Goal: Task Accomplishment & Management: Use online tool/utility

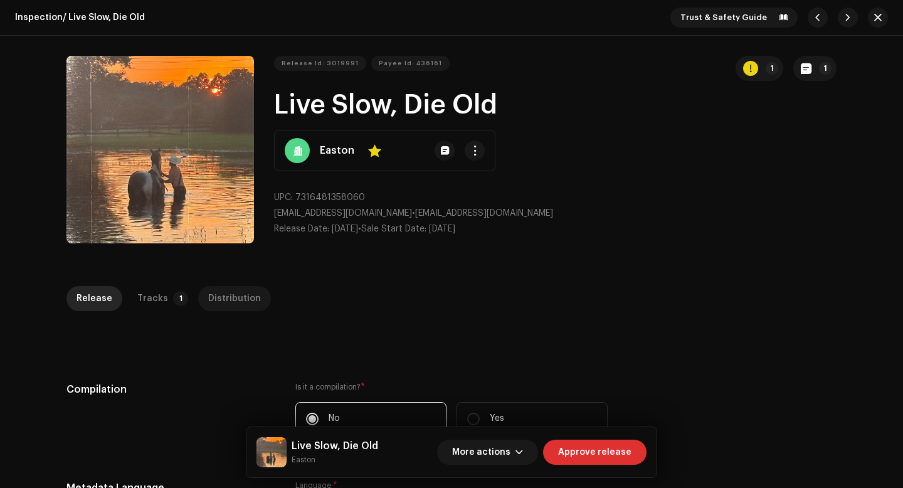
click at [211, 306] on div "Distribution" at bounding box center [234, 298] width 53 height 25
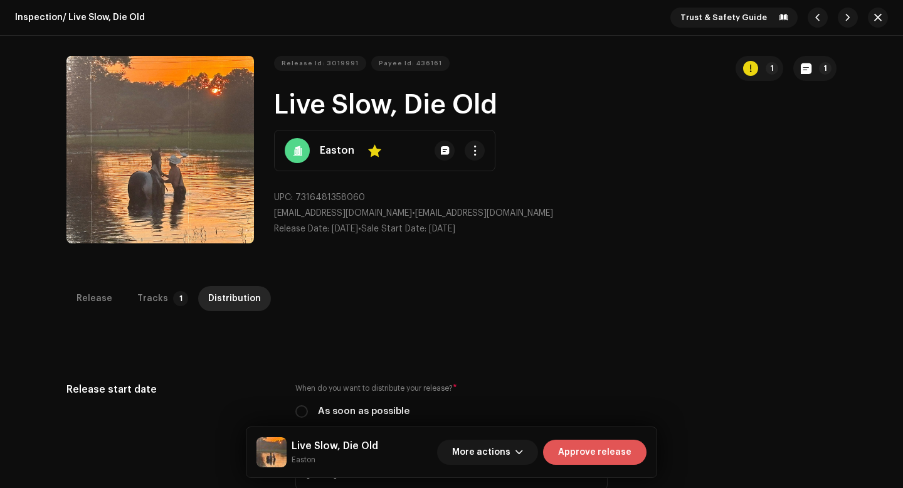
click at [600, 453] on span "Approve release" at bounding box center [594, 452] width 73 height 25
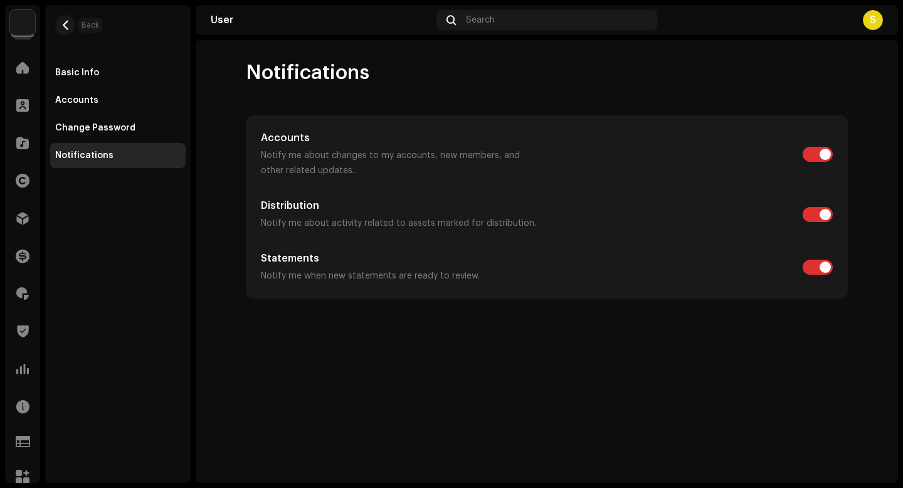
click at [75, 26] on re-m-nav-back at bounding box center [65, 32] width 30 height 55
click at [24, 213] on span at bounding box center [22, 218] width 13 height 10
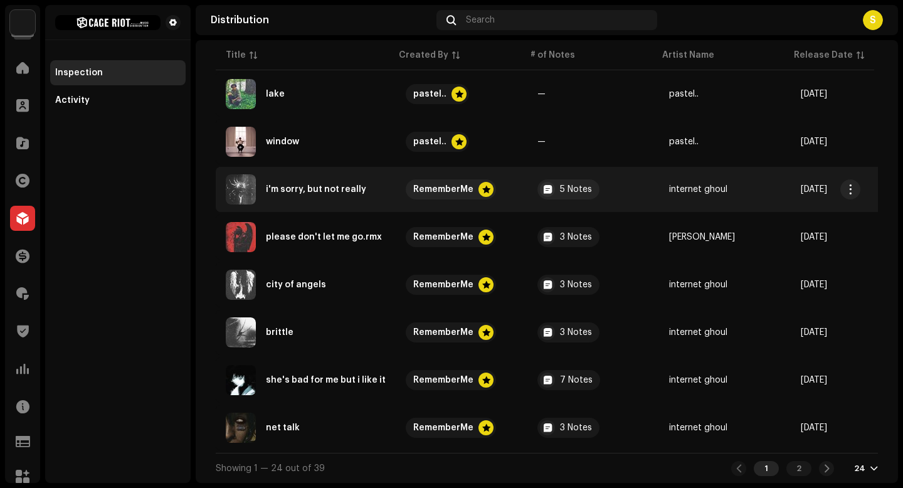
scroll to position [940, 0]
click at [851, 184] on span "button" at bounding box center [850, 189] width 9 height 10
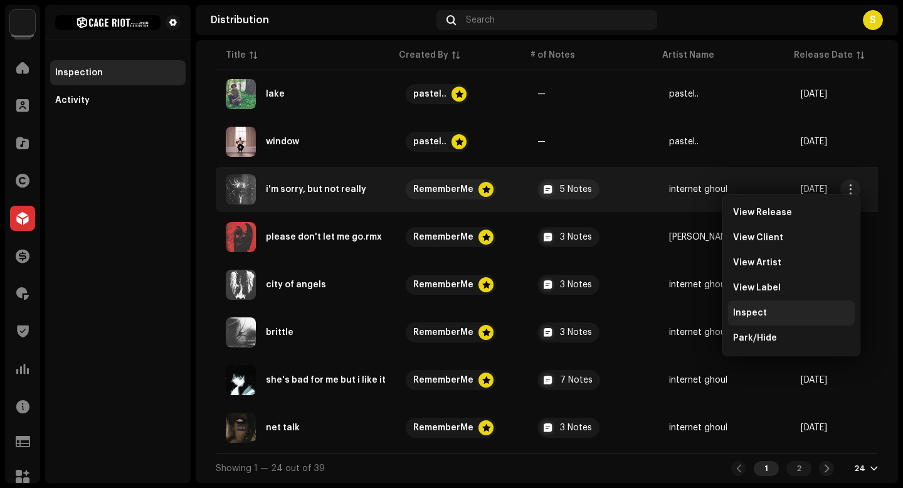
click at [754, 310] on span "Inspect" at bounding box center [750, 313] width 34 height 10
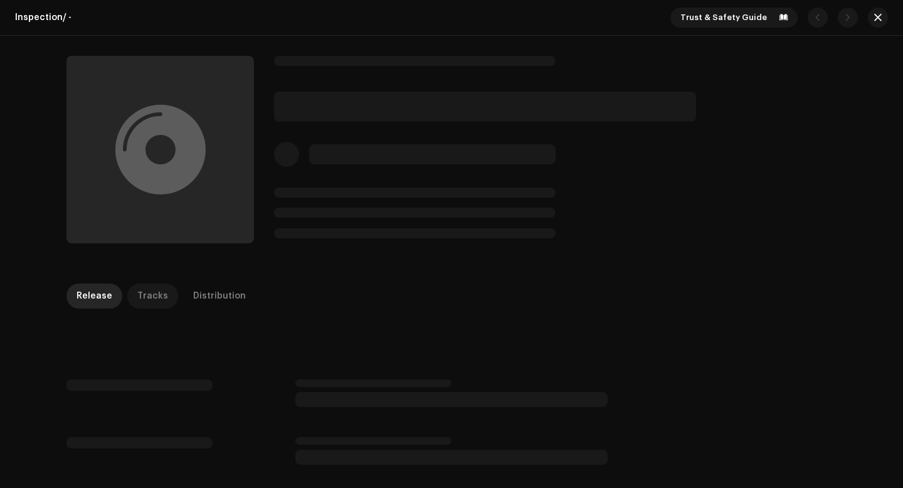
click at [137, 300] on div "Tracks" at bounding box center [152, 295] width 31 height 25
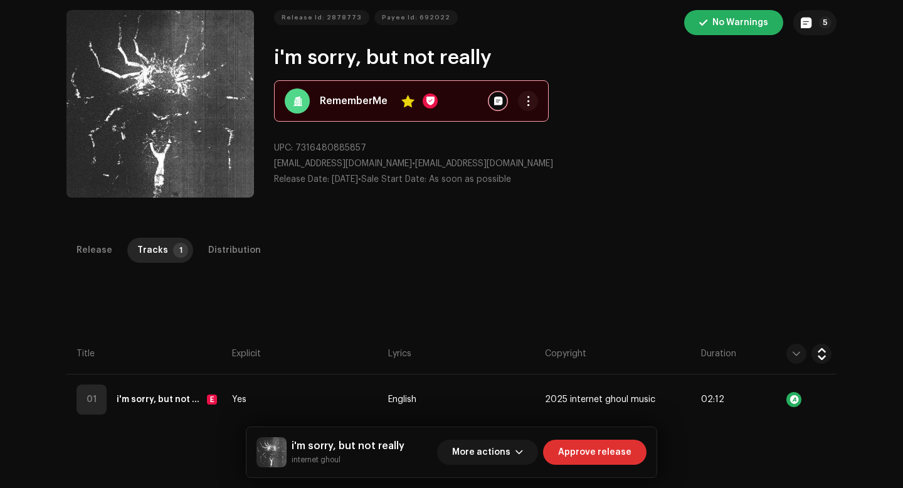
scroll to position [283, 0]
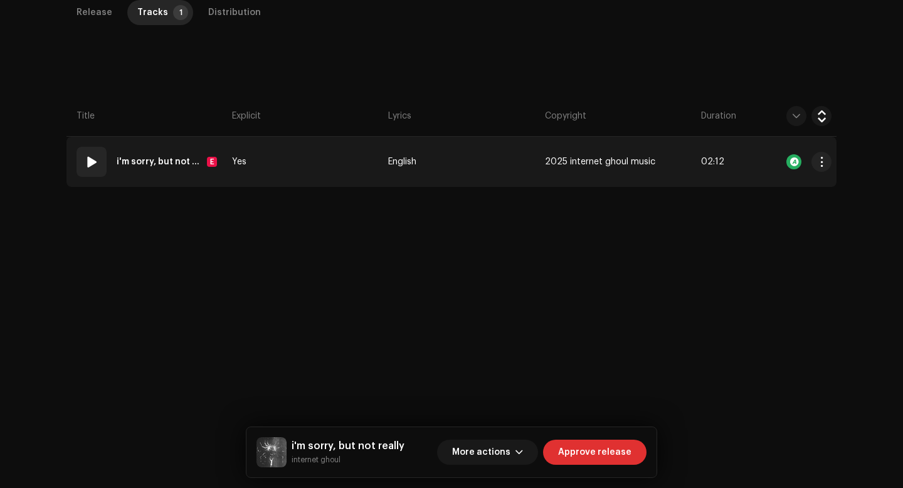
click at [342, 181] on td "Yes" at bounding box center [305, 162] width 156 height 50
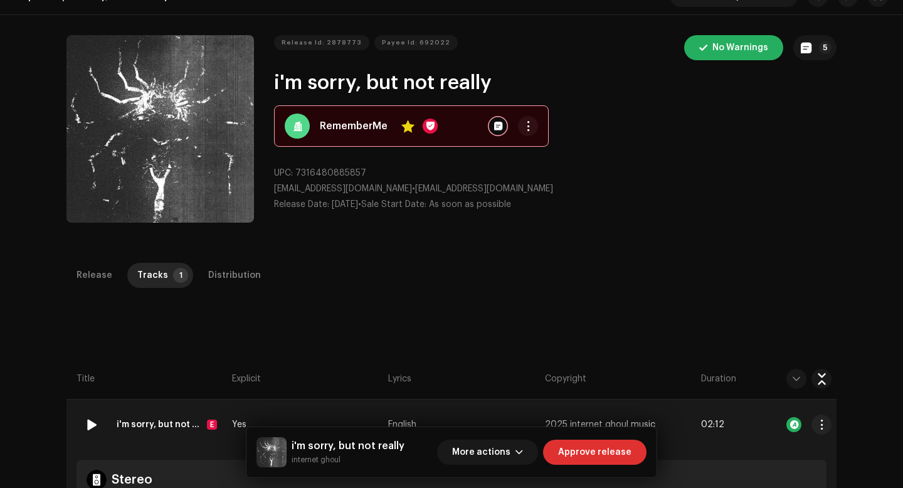
scroll to position [0, 0]
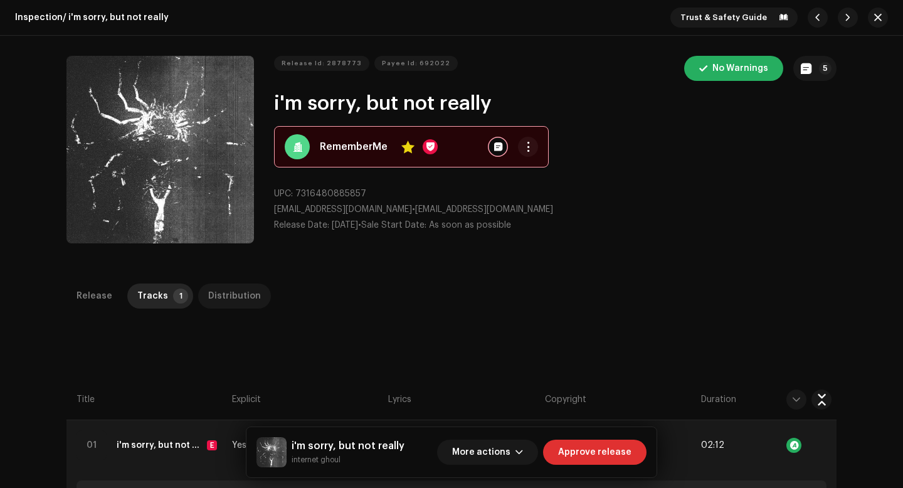
click at [242, 290] on div "Distribution" at bounding box center [234, 295] width 53 height 25
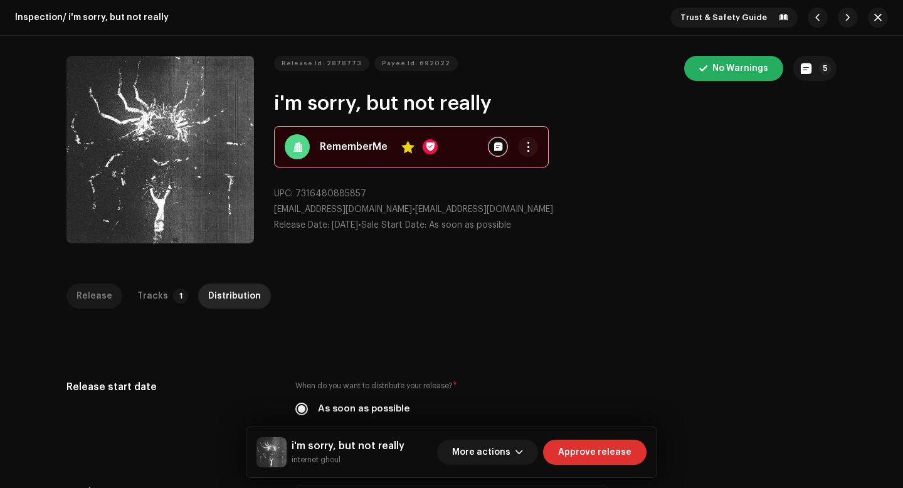
click at [85, 287] on div "Release" at bounding box center [94, 295] width 36 height 25
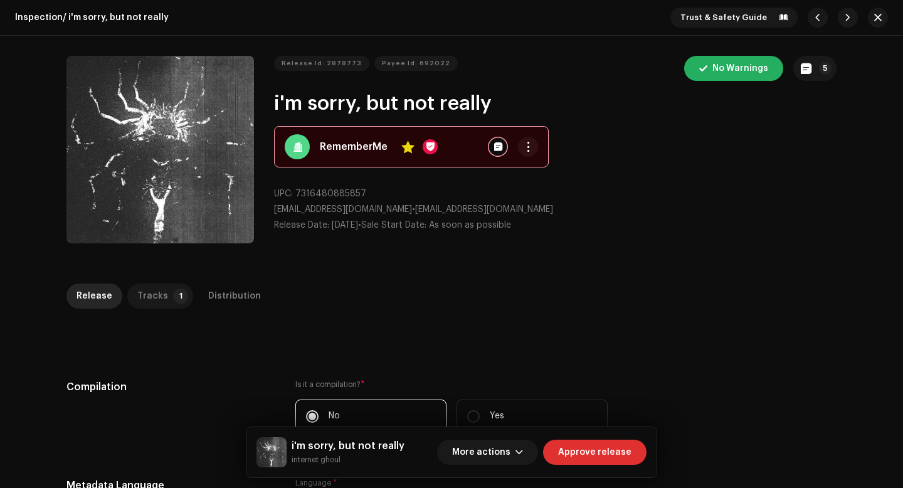
click at [173, 295] on p-badge "1" at bounding box center [180, 295] width 15 height 15
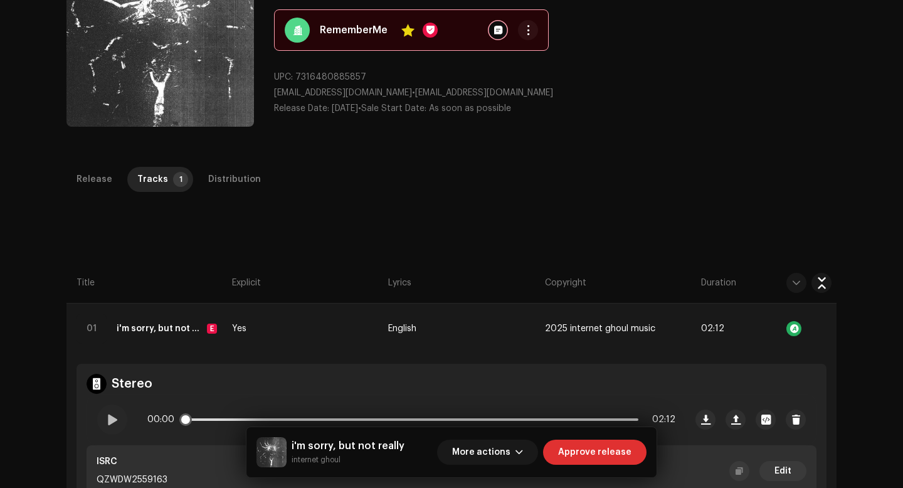
scroll to position [122, 0]
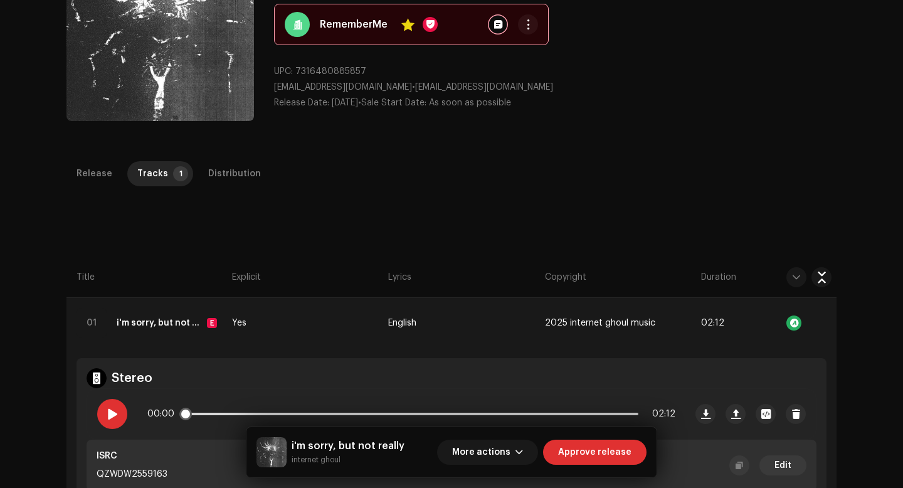
click at [108, 419] on div at bounding box center [112, 414] width 30 height 30
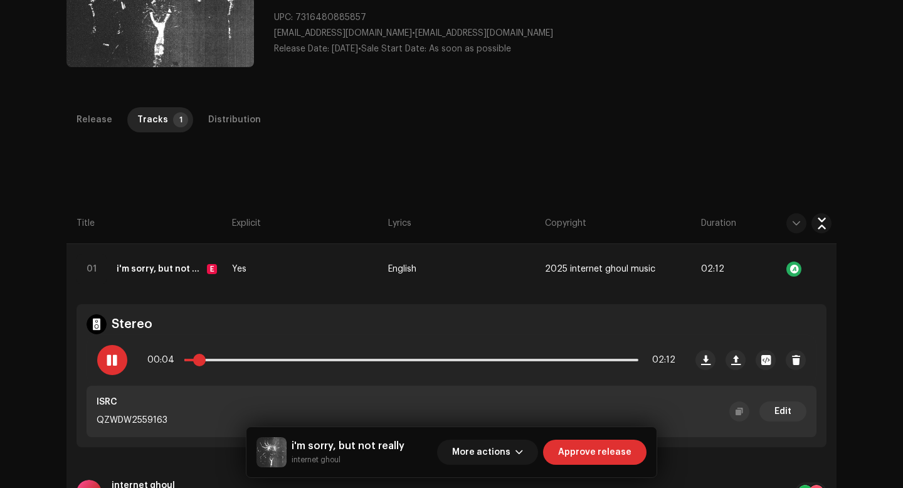
drag, startPoint x: 187, startPoint y: 358, endPoint x: 193, endPoint y: 357, distance: 6.4
click at [193, 357] on span at bounding box center [199, 360] width 13 height 13
drag, startPoint x: 193, startPoint y: 357, endPoint x: 201, endPoint y: 359, distance: 7.8
click at [201, 359] on span at bounding box center [206, 360] width 13 height 13
click at [204, 360] on span at bounding box center [206, 360] width 13 height 13
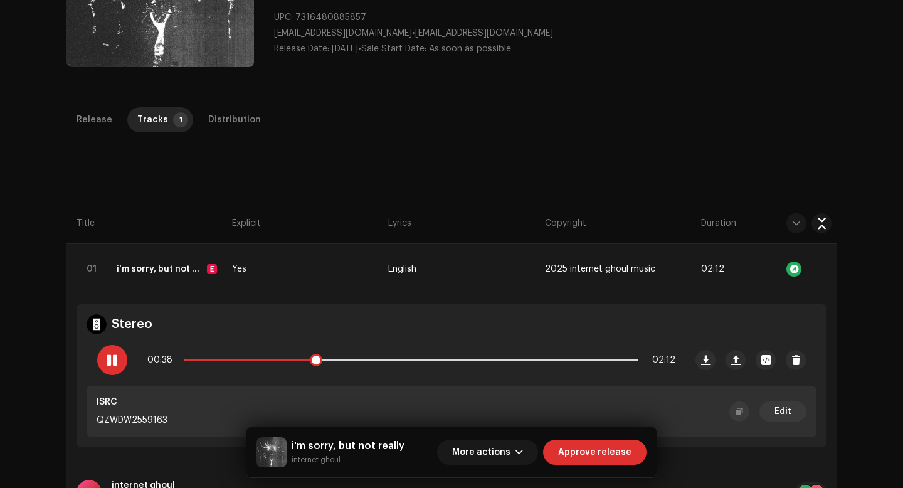
drag, startPoint x: 204, startPoint y: 360, endPoint x: 313, endPoint y: 364, distance: 109.2
click at [313, 364] on span at bounding box center [316, 360] width 13 height 13
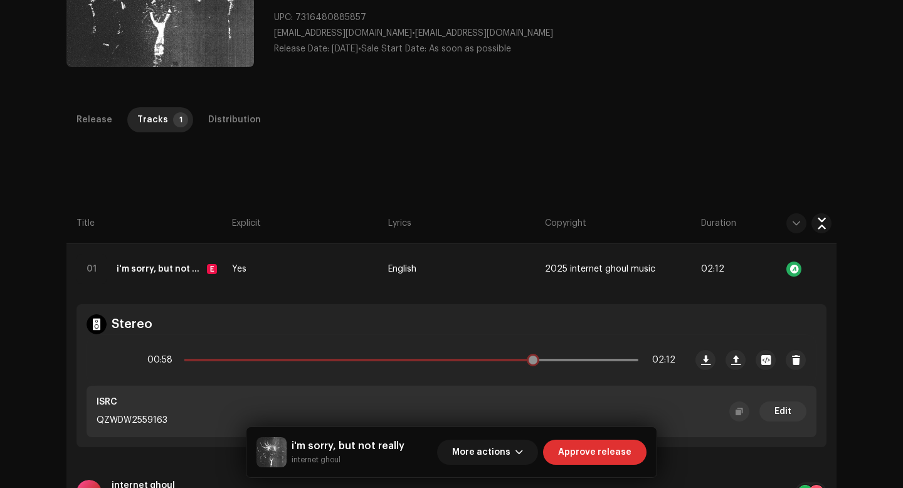
drag, startPoint x: 329, startPoint y: 359, endPoint x: 541, endPoint y: 373, distance: 212.4
click at [541, 373] on div "00:58 02:12" at bounding box center [386, 360] width 598 height 50
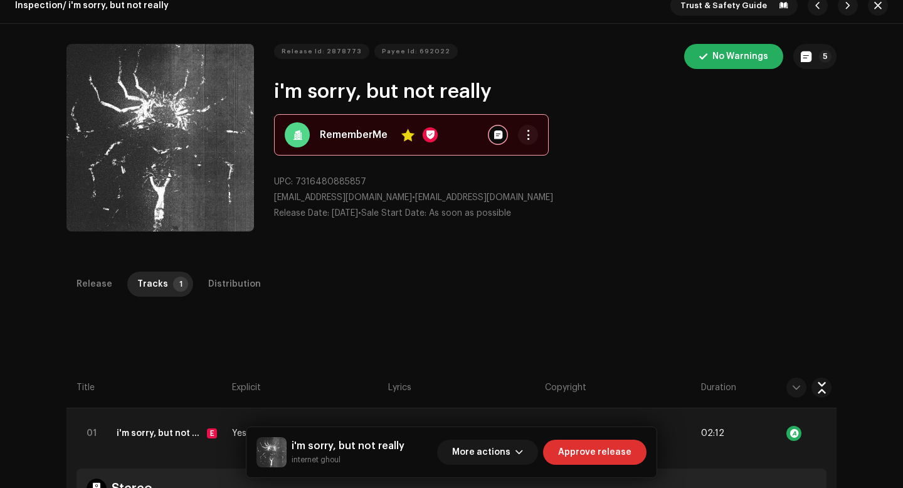
scroll to position [0, 0]
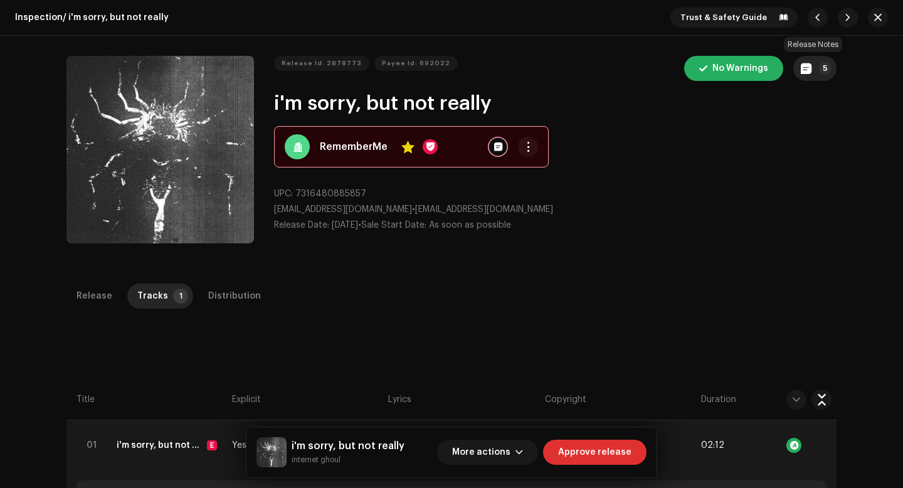
click at [814, 71] on button "5" at bounding box center [814, 68] width 43 height 25
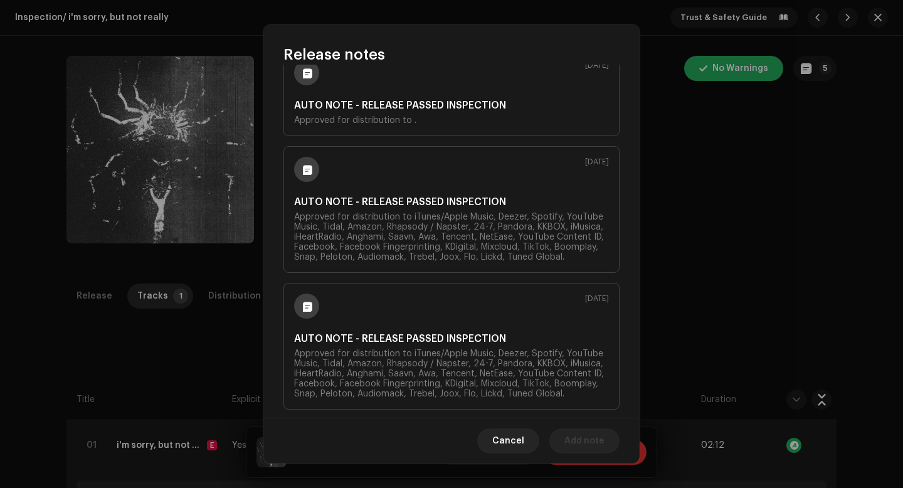
scroll to position [476, 0]
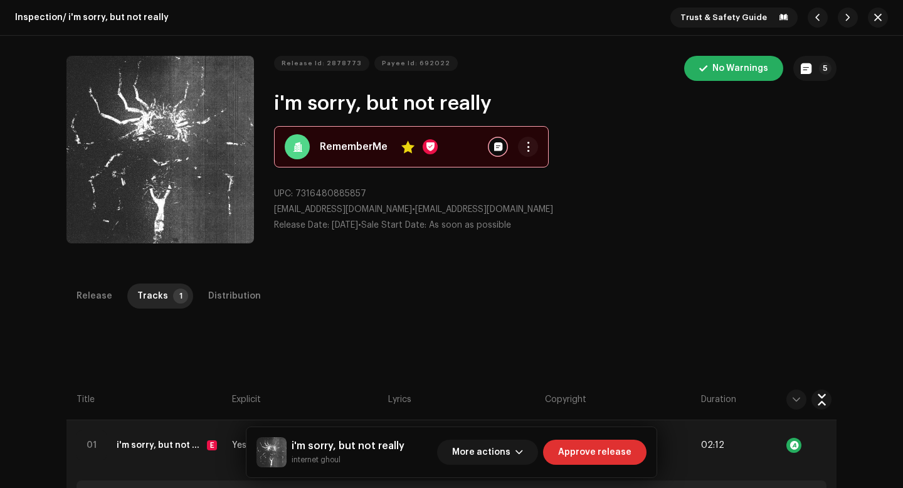
click at [777, 268] on div "Release notes [DATE] AUTO NOTE - RELEASE TAKEDOWN Release takedown from stores:…" at bounding box center [451, 244] width 903 height 488
click at [248, 288] on p-tab "Distribution" at bounding box center [234, 295] width 73 height 25
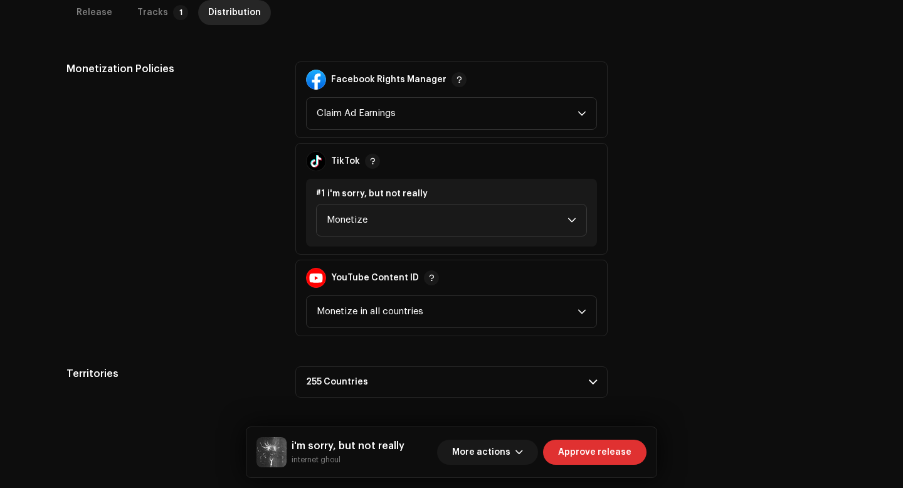
scroll to position [0, 0]
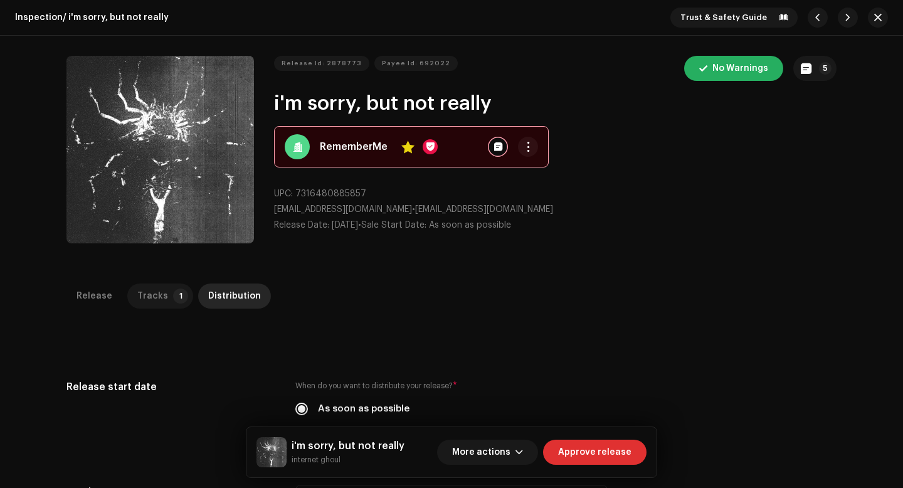
click at [158, 294] on div "Tracks" at bounding box center [152, 295] width 31 height 25
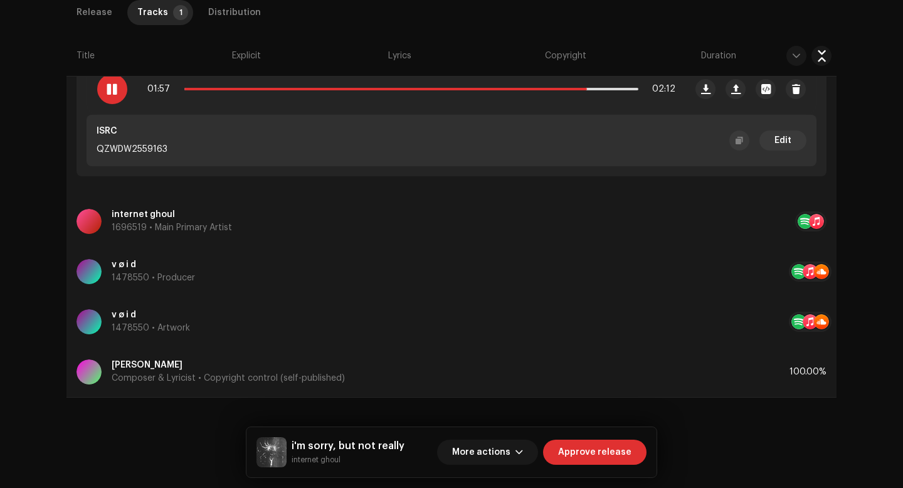
scroll to position [147, 0]
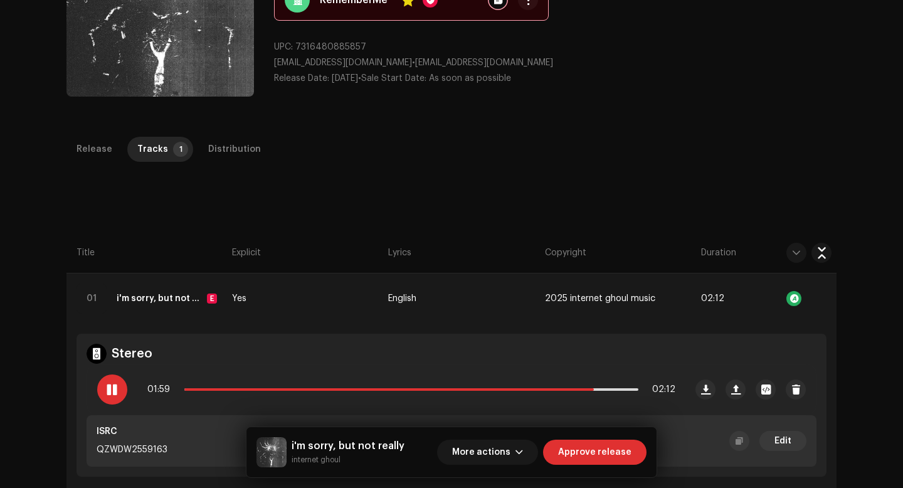
click at [93, 162] on div "Release Tracks 1 Distribution" at bounding box center [451, 155] width 770 height 36
click at [112, 140] on p-tab "Release" at bounding box center [94, 149] width 56 height 25
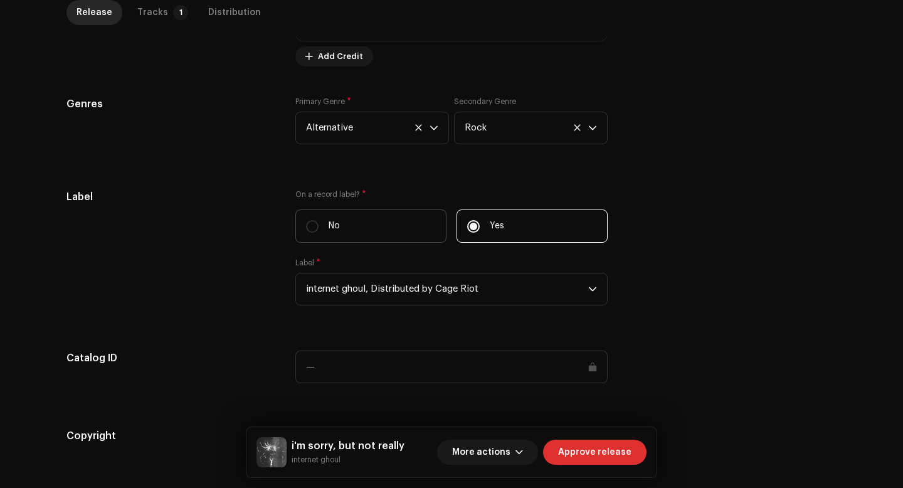
scroll to position [1063, 0]
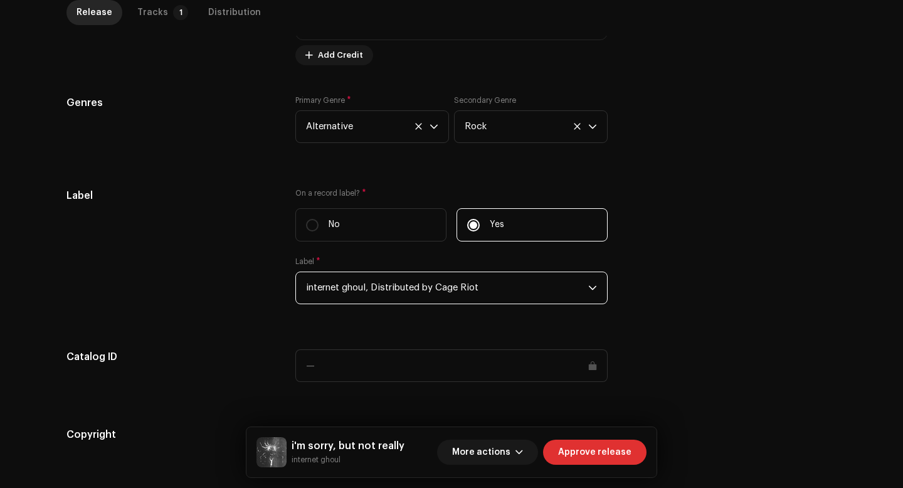
click at [492, 283] on span "internet ghoul, Distributed by Cage Riot" at bounding box center [447, 287] width 282 height 31
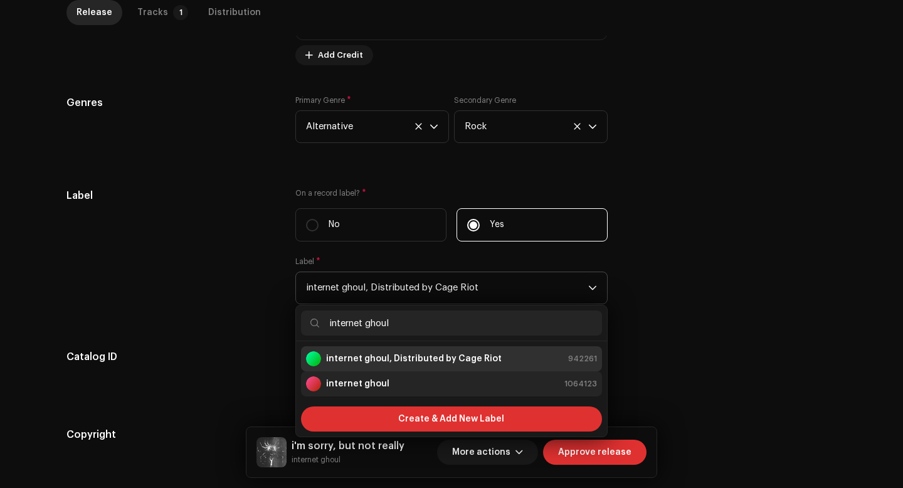
type input "internet ghoul"
click at [338, 382] on strong "internet ghoul" at bounding box center [357, 383] width 63 height 13
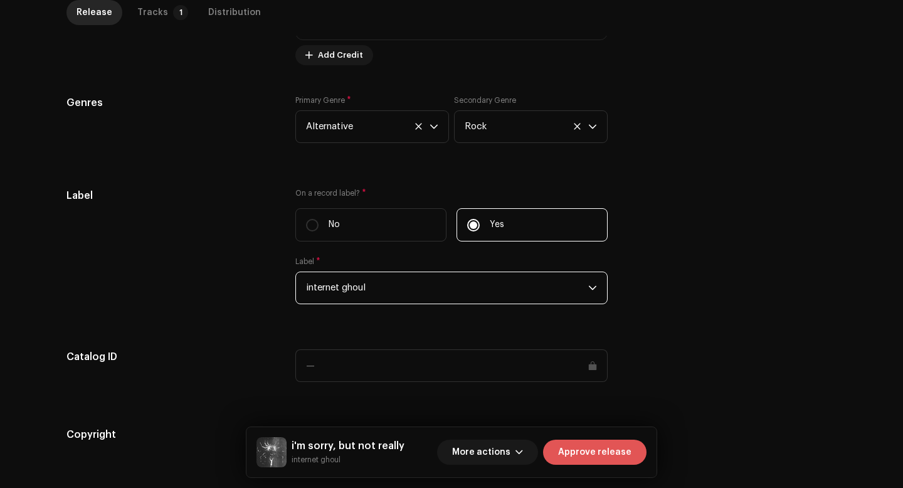
click at [636, 448] on button "Approve release" at bounding box center [594, 452] width 103 height 25
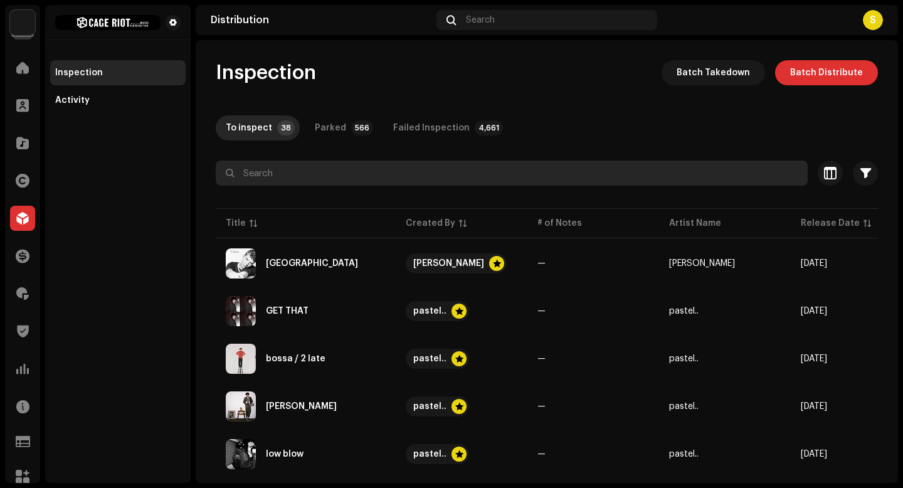
click at [399, 169] on input "text" at bounding box center [512, 173] width 592 height 25
type input "rememberme"
